Goal: Information Seeking & Learning: Learn about a topic

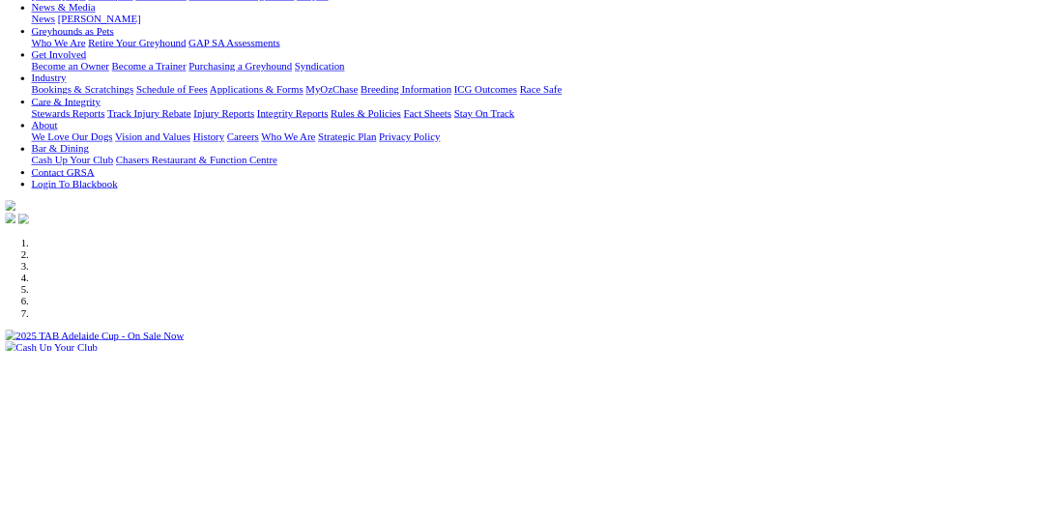
scroll to position [269, 0]
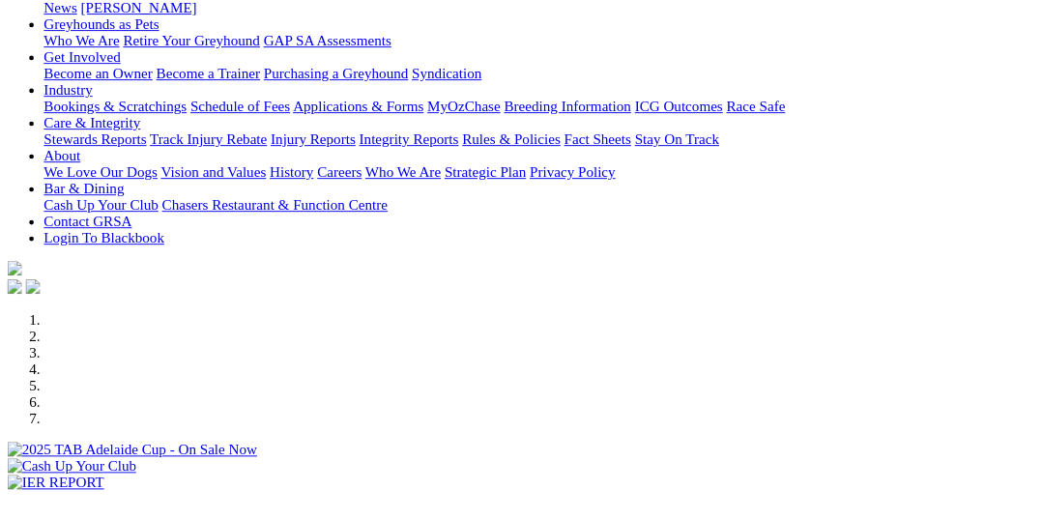
scroll to position [334, 0]
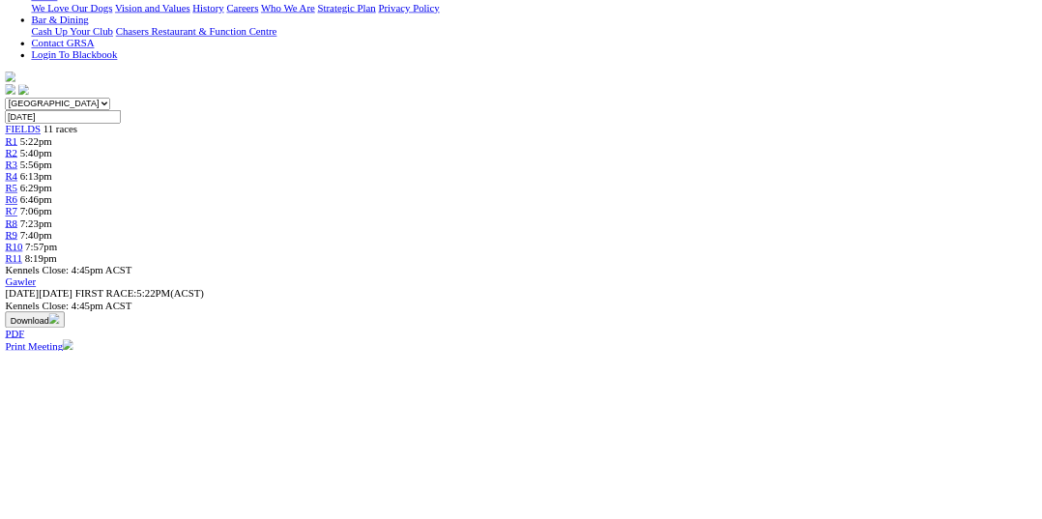
scroll to position [484, 0]
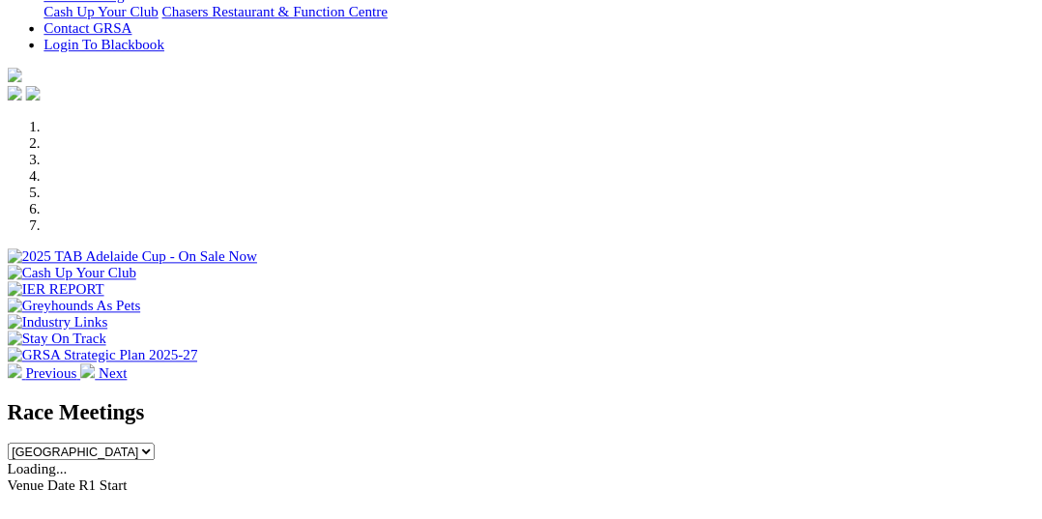
scroll to position [485, 0]
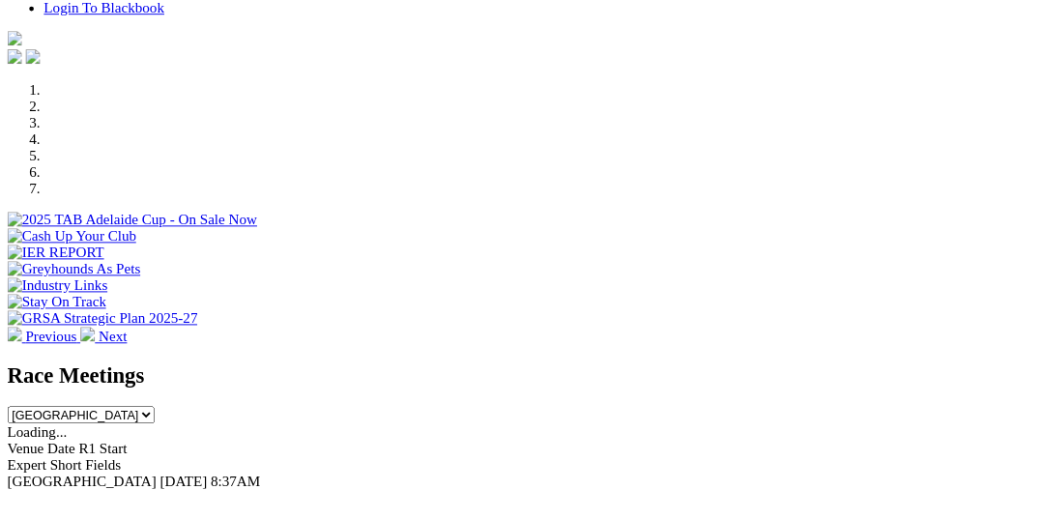
scroll to position [551, 0]
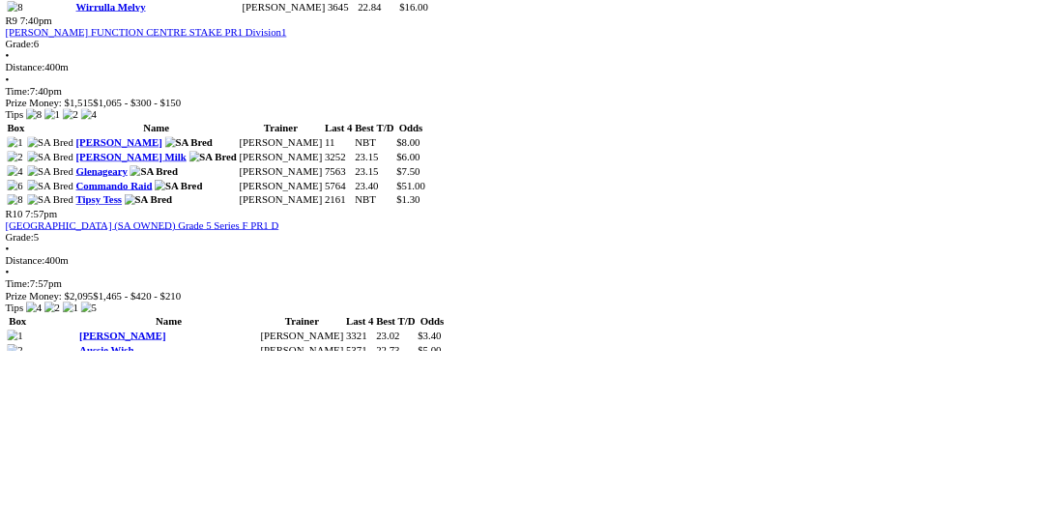
scroll to position [3699, 0]
